Goal: Information Seeking & Learning: Learn about a topic

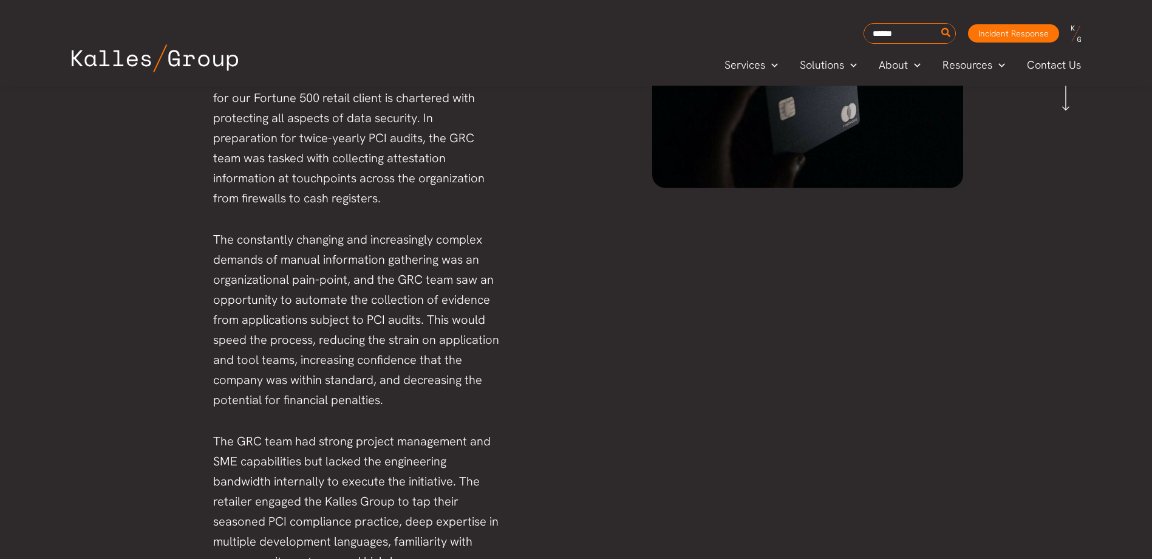
scroll to position [384, 0]
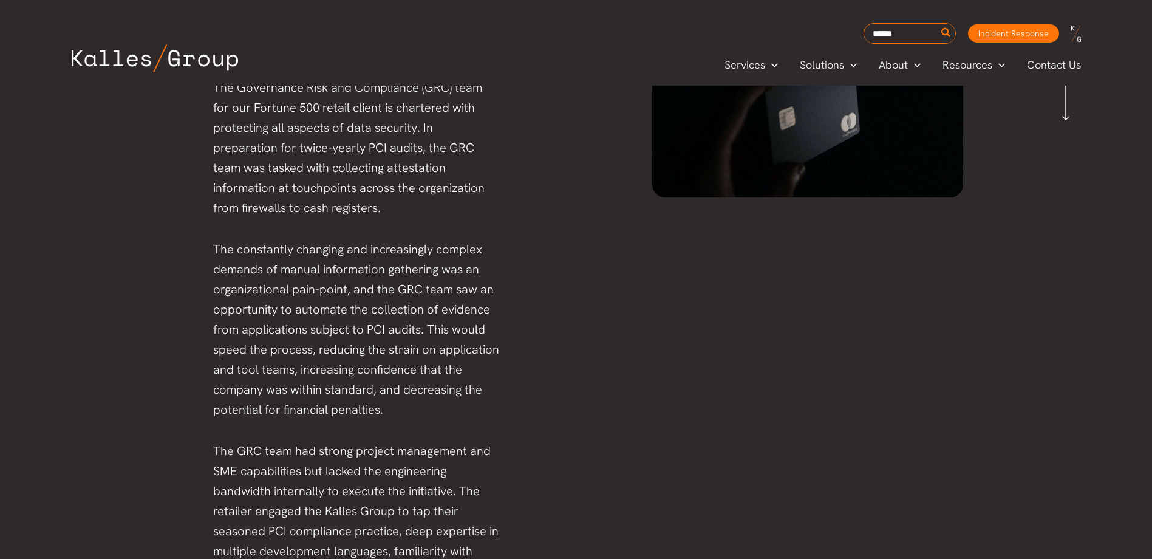
click at [213, 301] on div "The Governance Risk and Compliance (GRC) team for our Fortune 500 retail client…" at bounding box center [345, 350] width 336 height 568
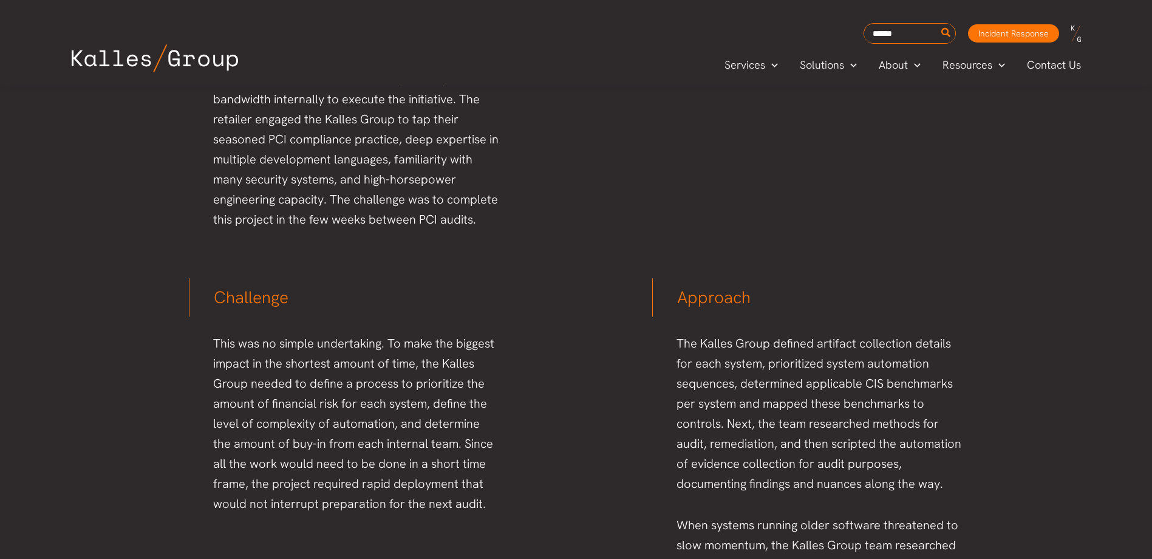
scroll to position [810, 0]
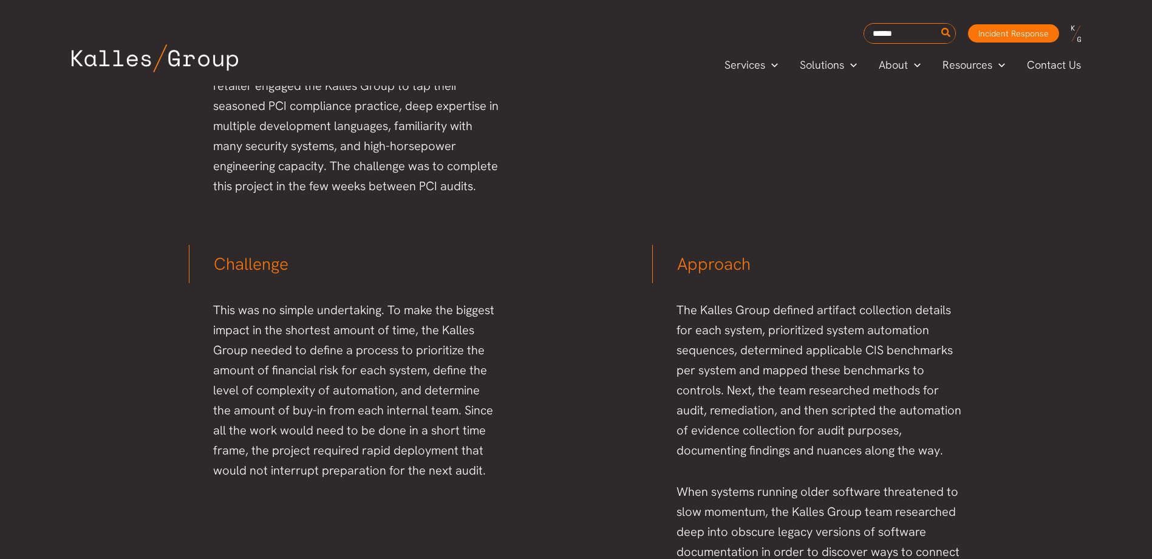
click at [370, 313] on p "This was no simple undertaking. To make the biggest impact in the shortest amou…" at bounding box center [356, 390] width 287 height 180
click at [390, 311] on p "This was no simple undertaking. To make the biggest impact in the shortest amou…" at bounding box center [356, 390] width 287 height 180
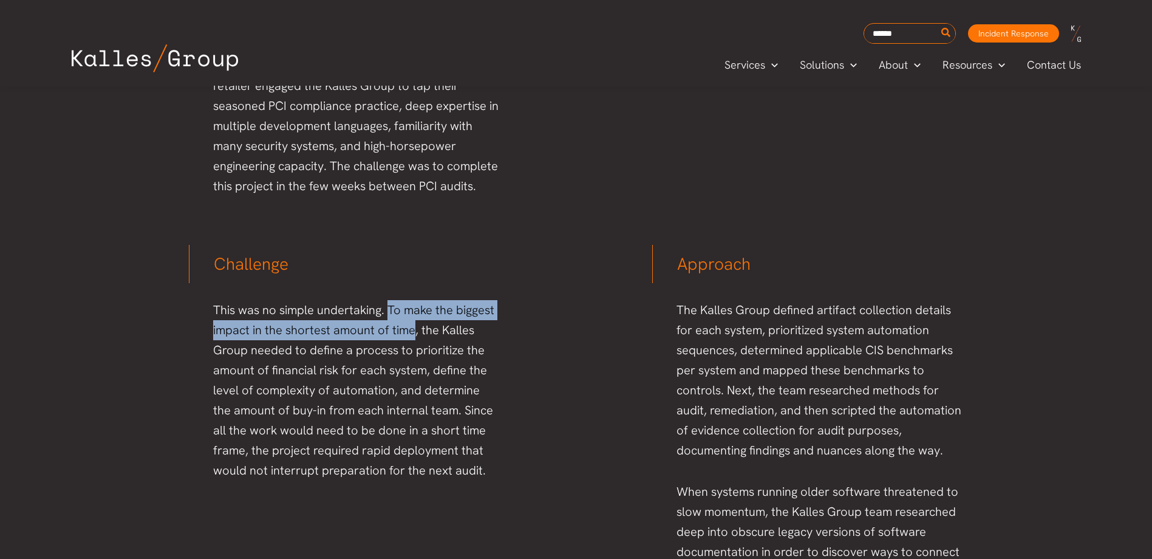
drag, startPoint x: 390, startPoint y: 311, endPoint x: 400, endPoint y: 330, distance: 21.5
click at [400, 330] on p "This was no simple undertaking. To make the biggest impact in the shortest amou…" at bounding box center [356, 390] width 287 height 180
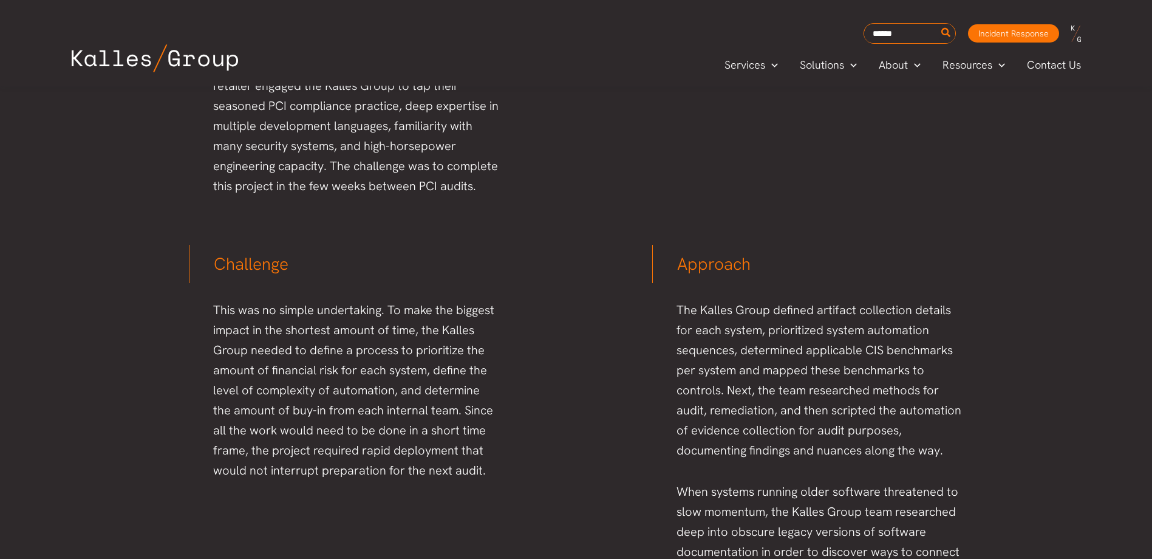
drag, startPoint x: 400, startPoint y: 330, endPoint x: 445, endPoint y: 329, distance: 44.3
click at [445, 331] on p "This was no simple undertaking. To make the biggest impact in the shortest amou…" at bounding box center [356, 390] width 287 height 180
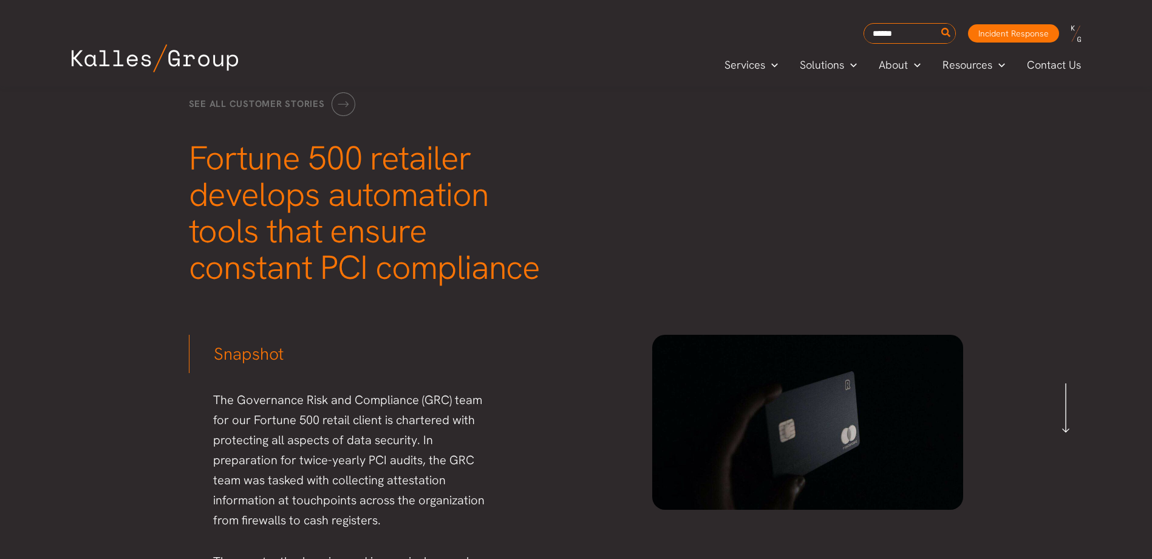
scroll to position [61, 0]
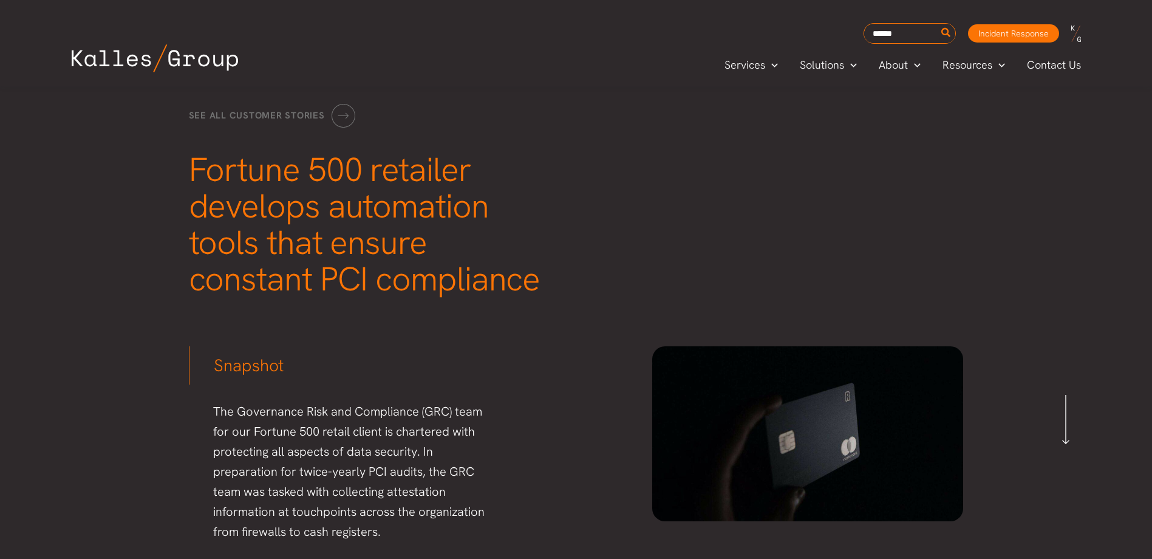
click at [355, 271] on span "Fortune 500 retailer develops automation tools that ensure constant PCI complia…" at bounding box center [365, 224] width 352 height 153
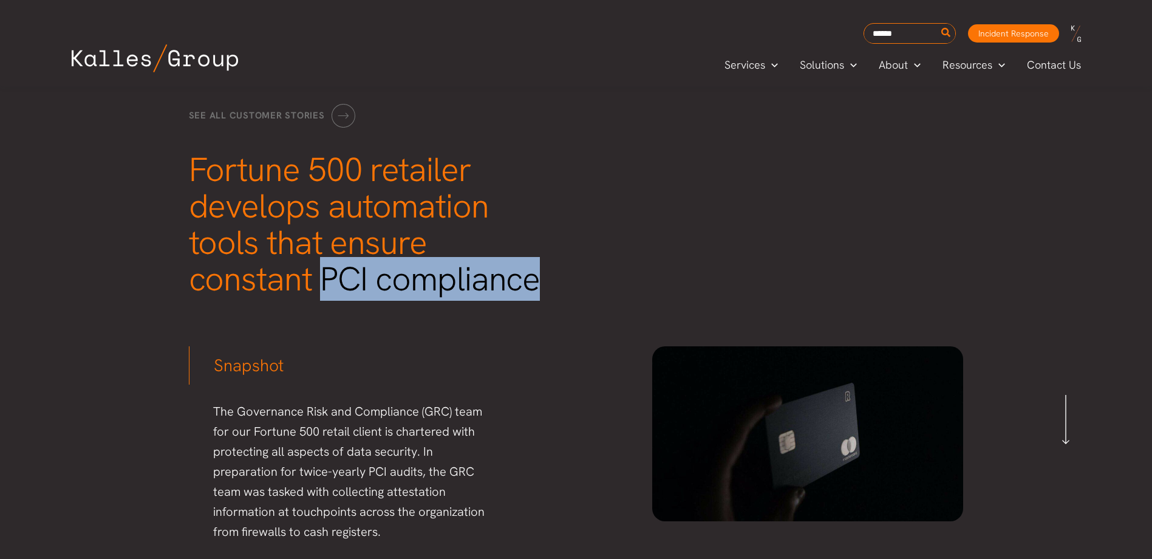
drag, startPoint x: 355, startPoint y: 271, endPoint x: 399, endPoint y: 281, distance: 44.8
click at [399, 281] on span "Fortune 500 retailer develops automation tools that ensure constant PCI complia…" at bounding box center [365, 224] width 352 height 153
copy span "PCI compliance"
